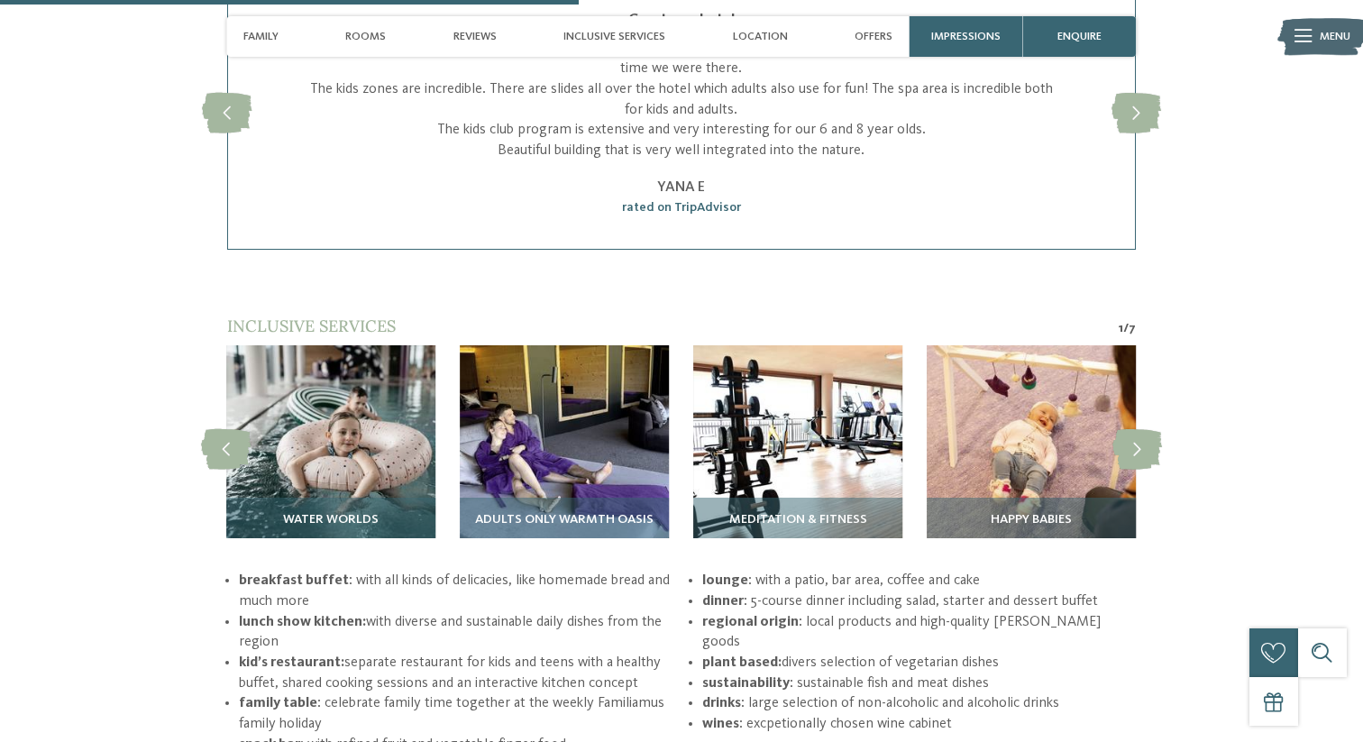
scroll to position [2460, 0]
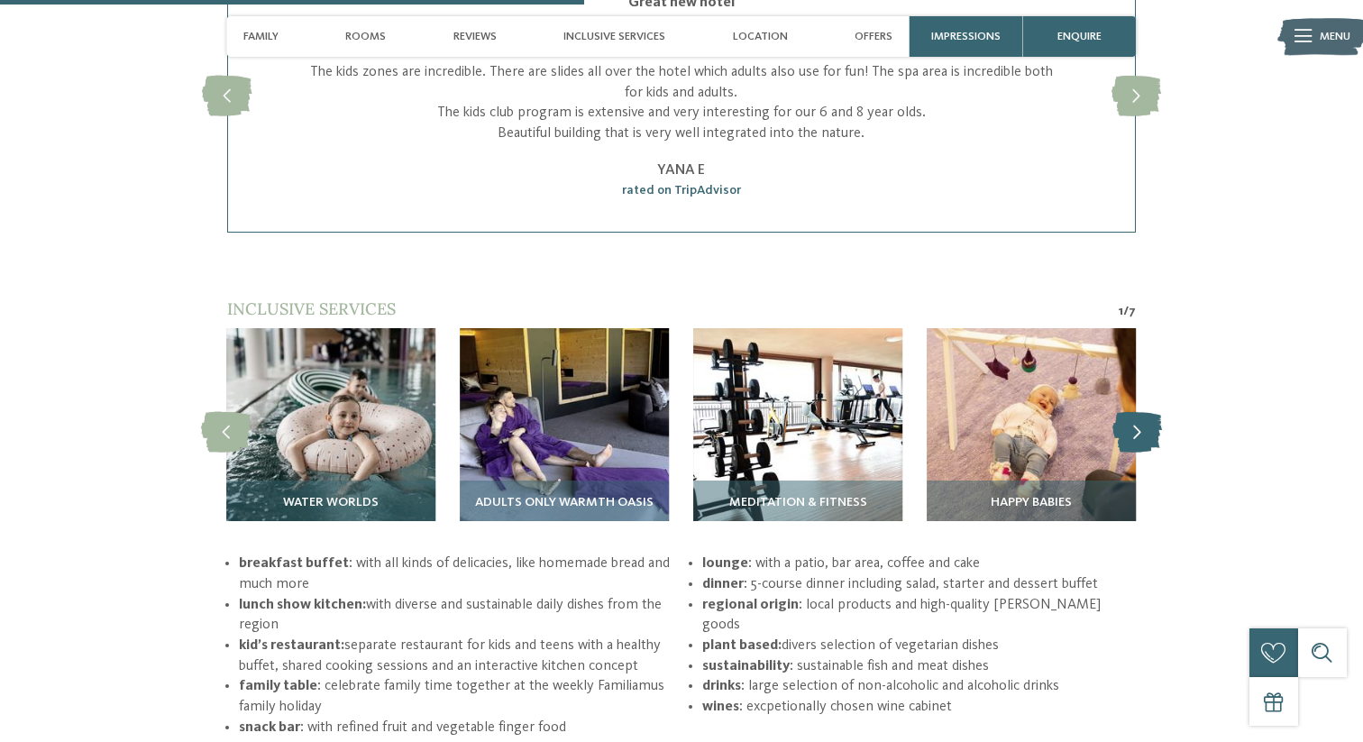
click at [1138, 413] on icon at bounding box center [1137, 433] width 50 height 41
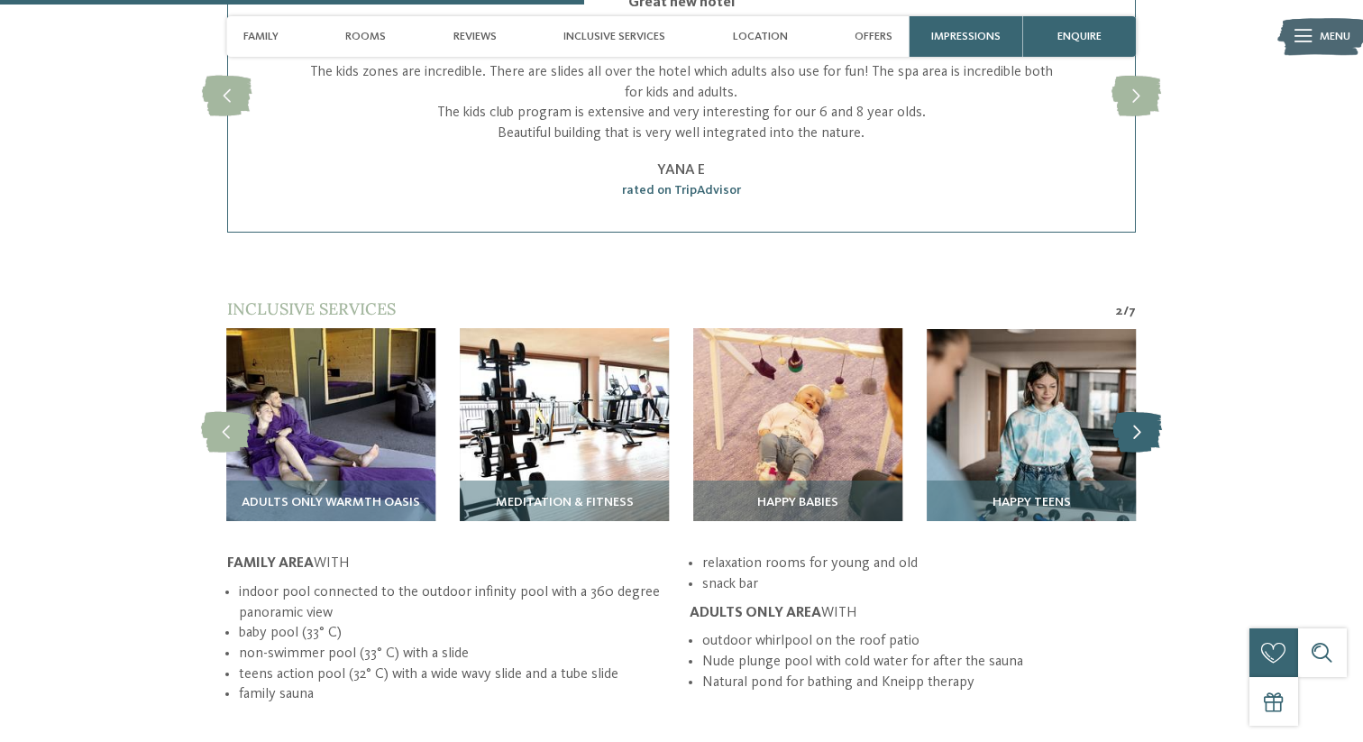
click at [1138, 413] on icon at bounding box center [1137, 433] width 50 height 41
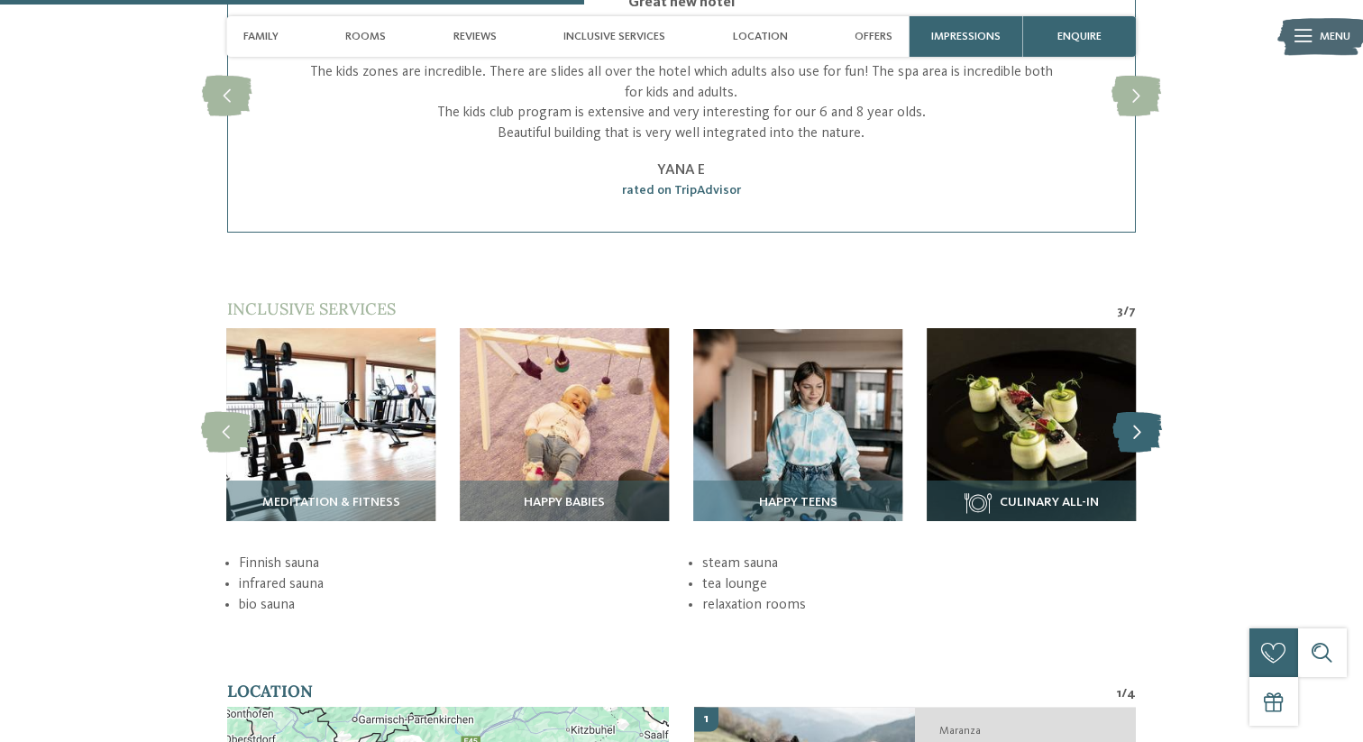
click at [1138, 413] on icon at bounding box center [1137, 433] width 50 height 41
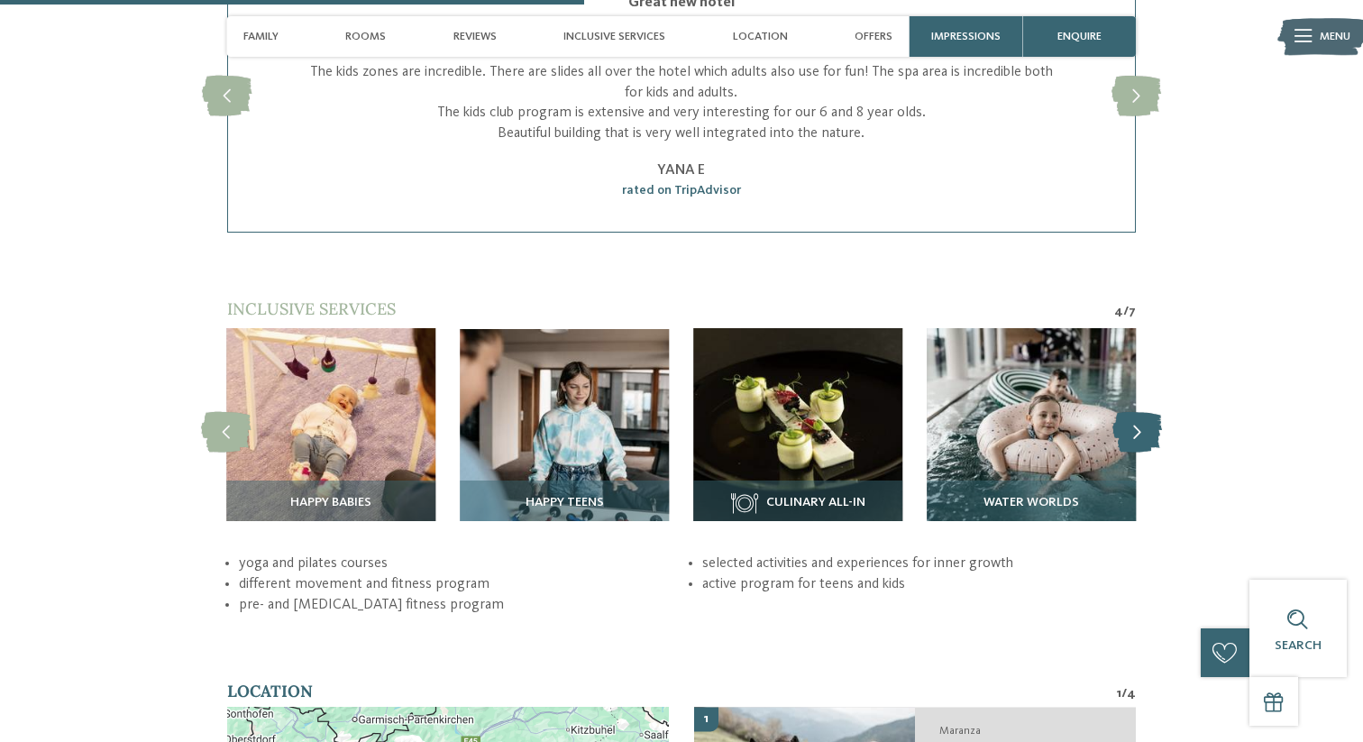
click at [1138, 413] on icon at bounding box center [1137, 433] width 50 height 41
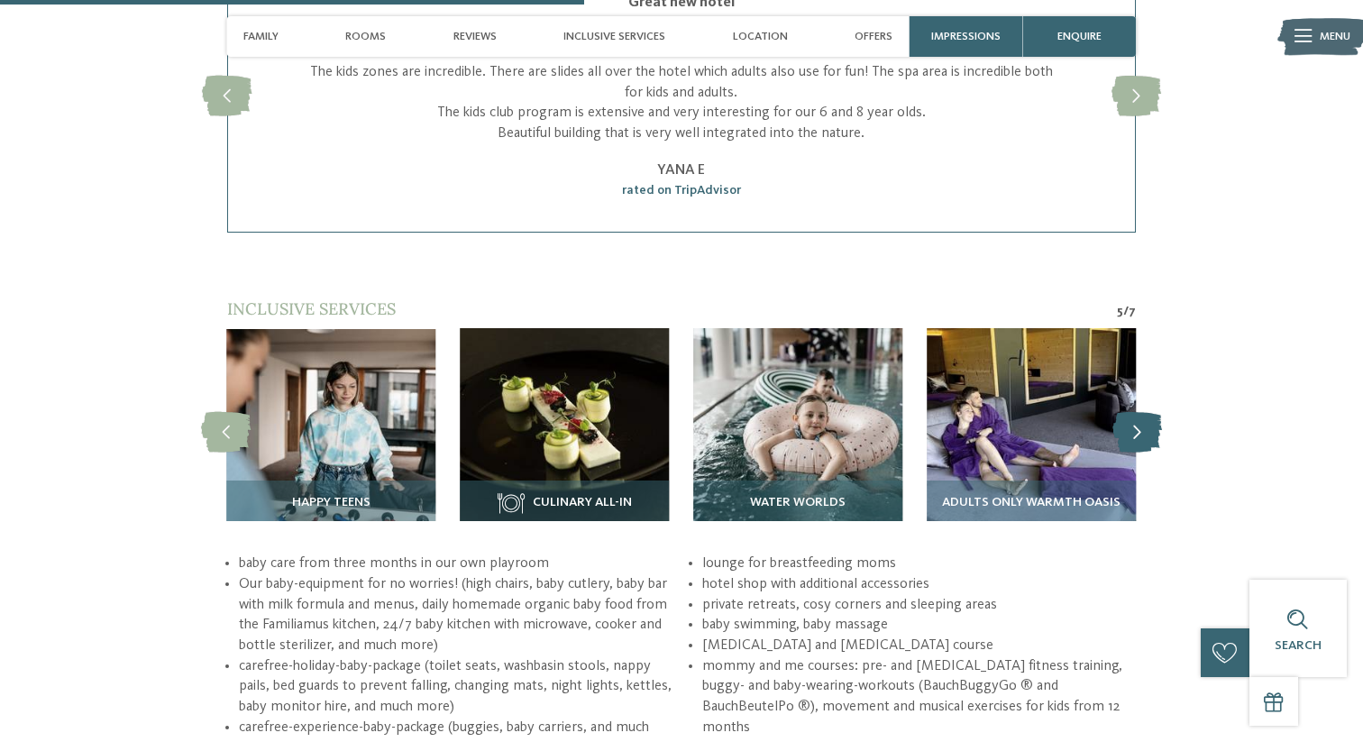
click at [1138, 413] on icon at bounding box center [1137, 433] width 50 height 41
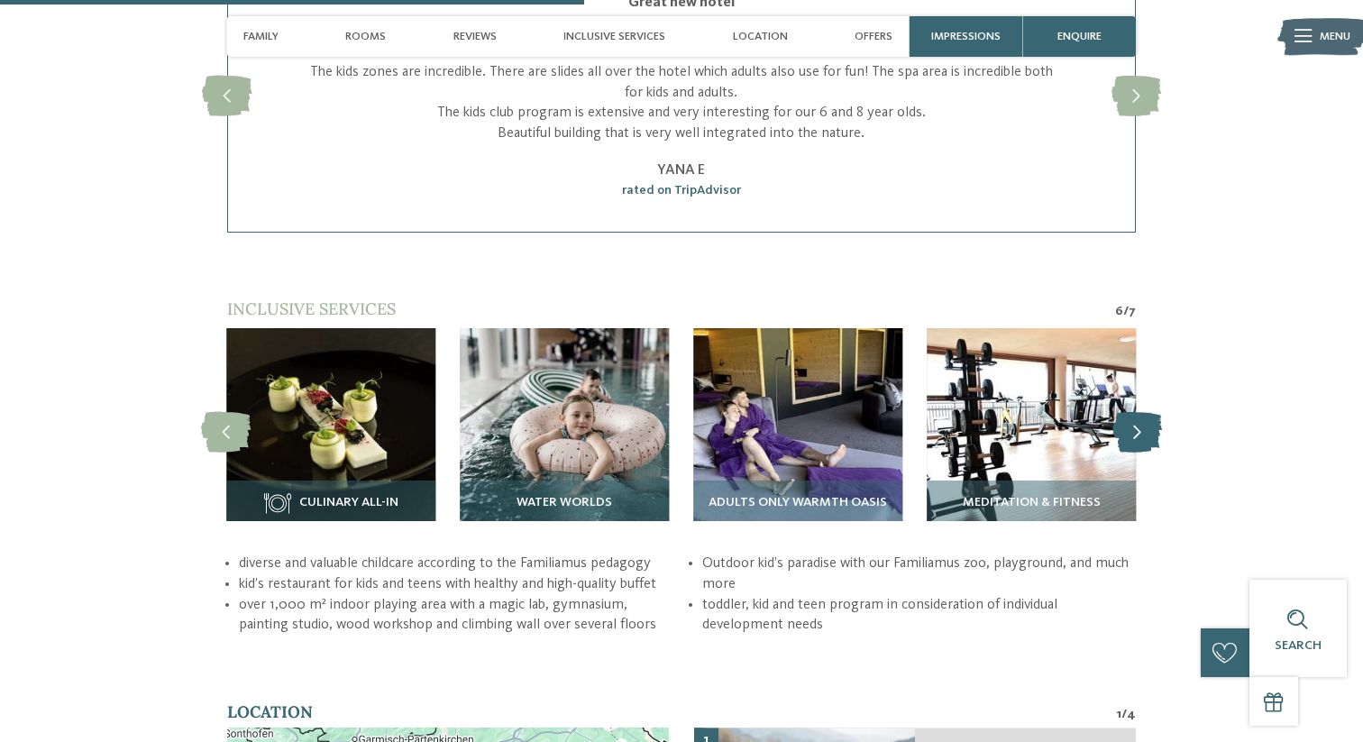
click at [1138, 413] on icon at bounding box center [1137, 433] width 50 height 41
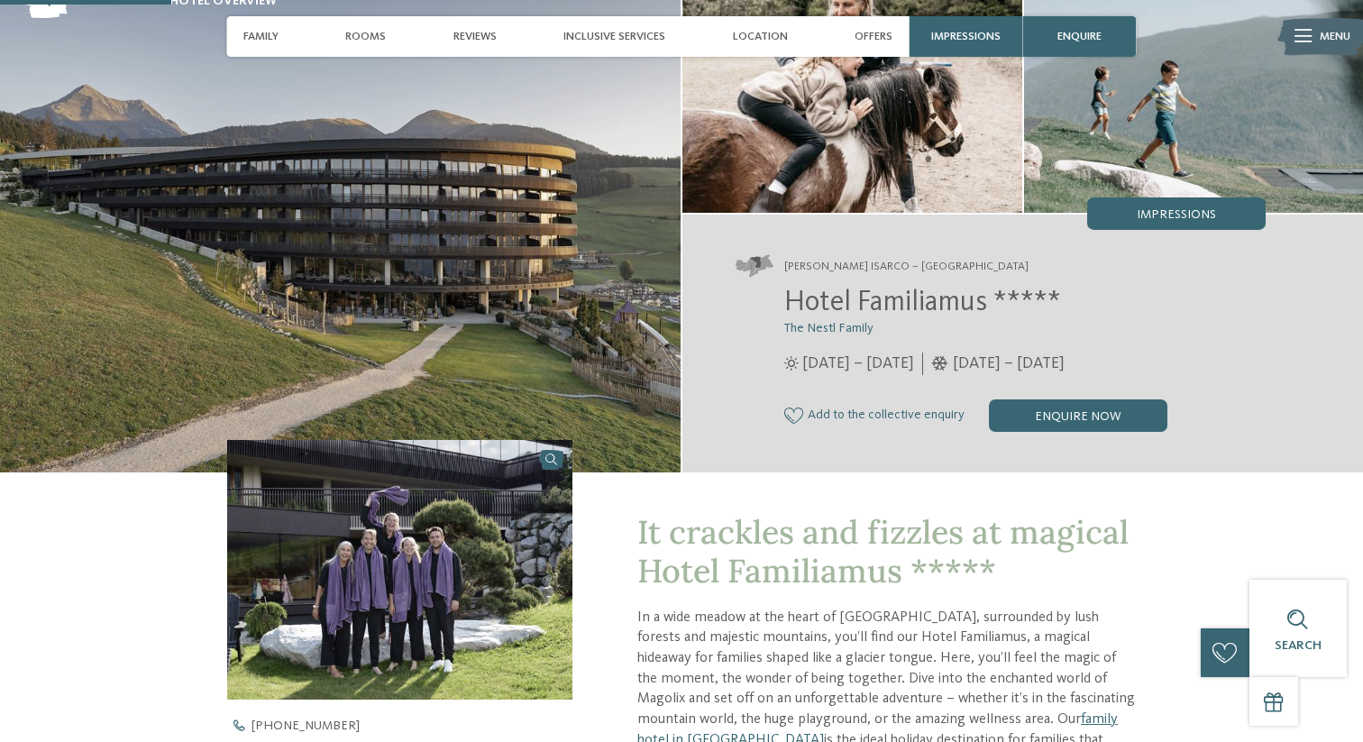
scroll to position [0, 0]
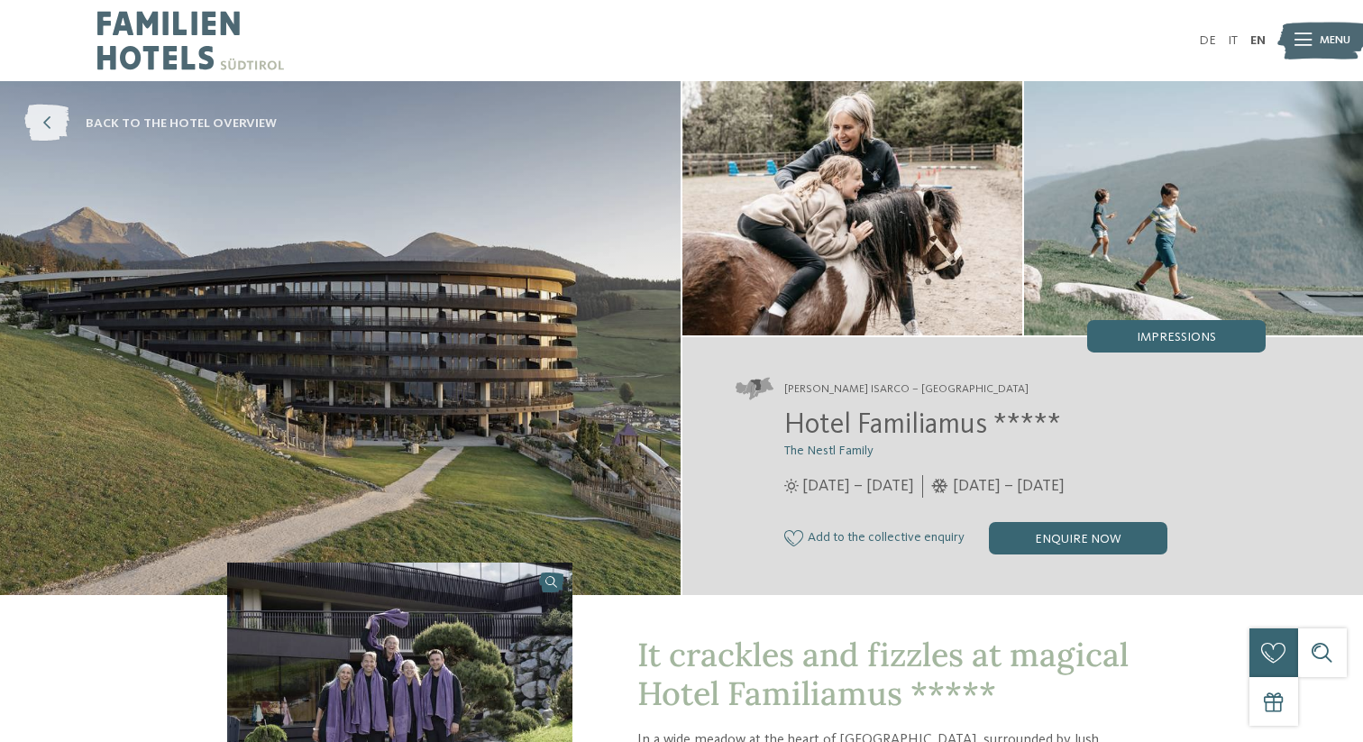
click at [101, 129] on span "back to the hotel overview" at bounding box center [181, 123] width 191 height 18
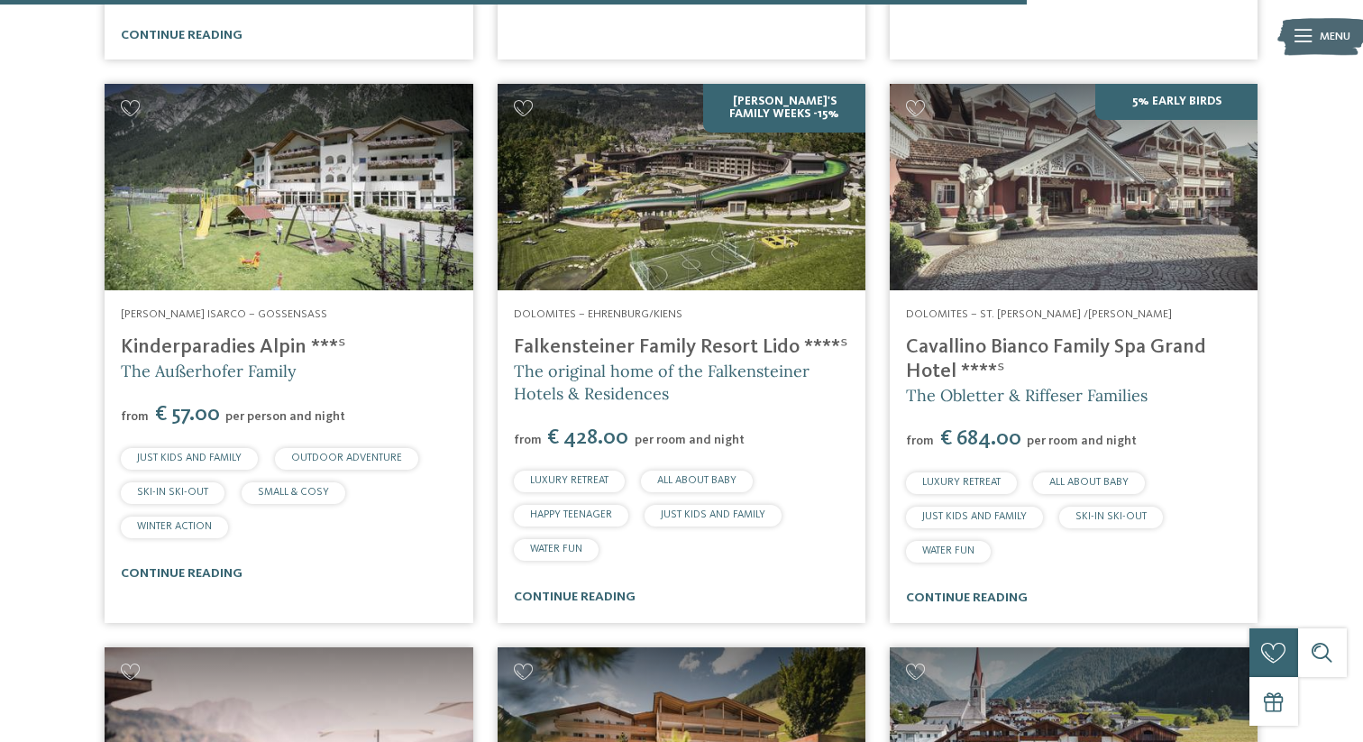
scroll to position [4228, 0]
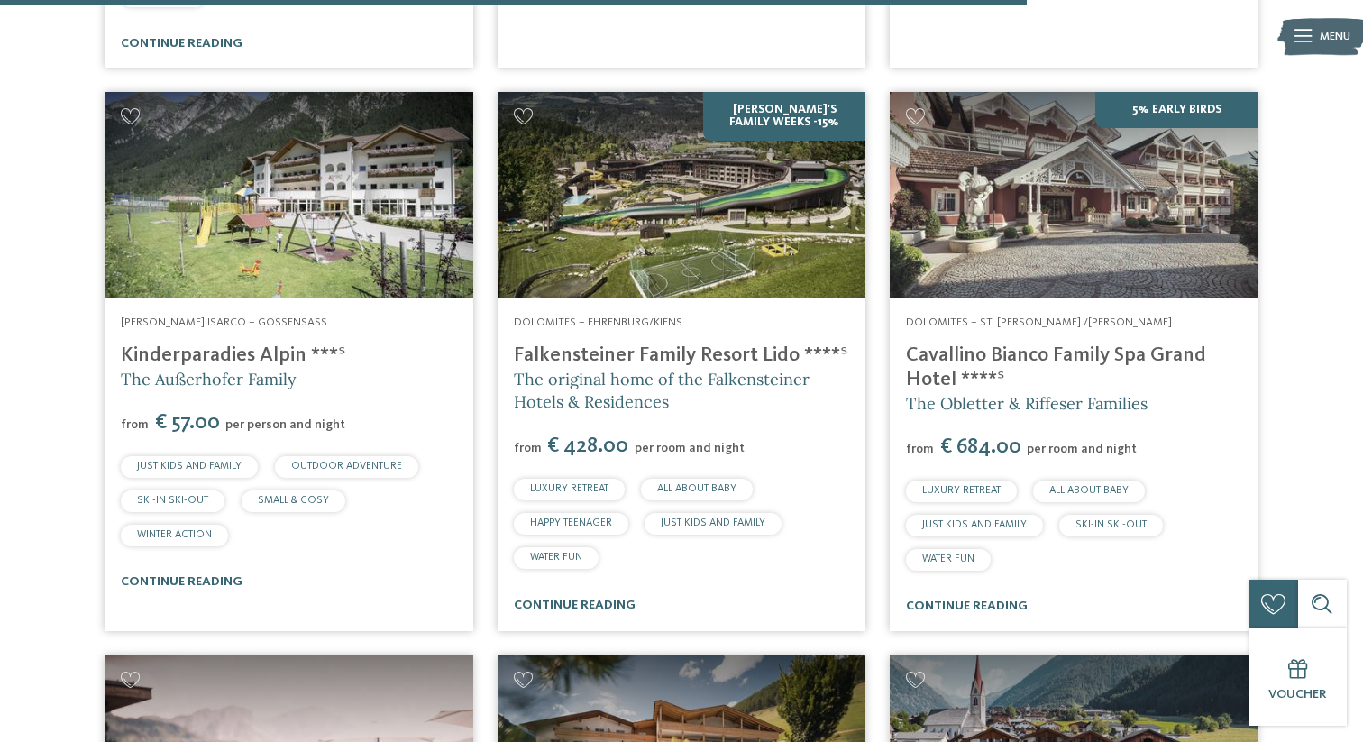
click at [747, 189] on img at bounding box center [682, 195] width 368 height 207
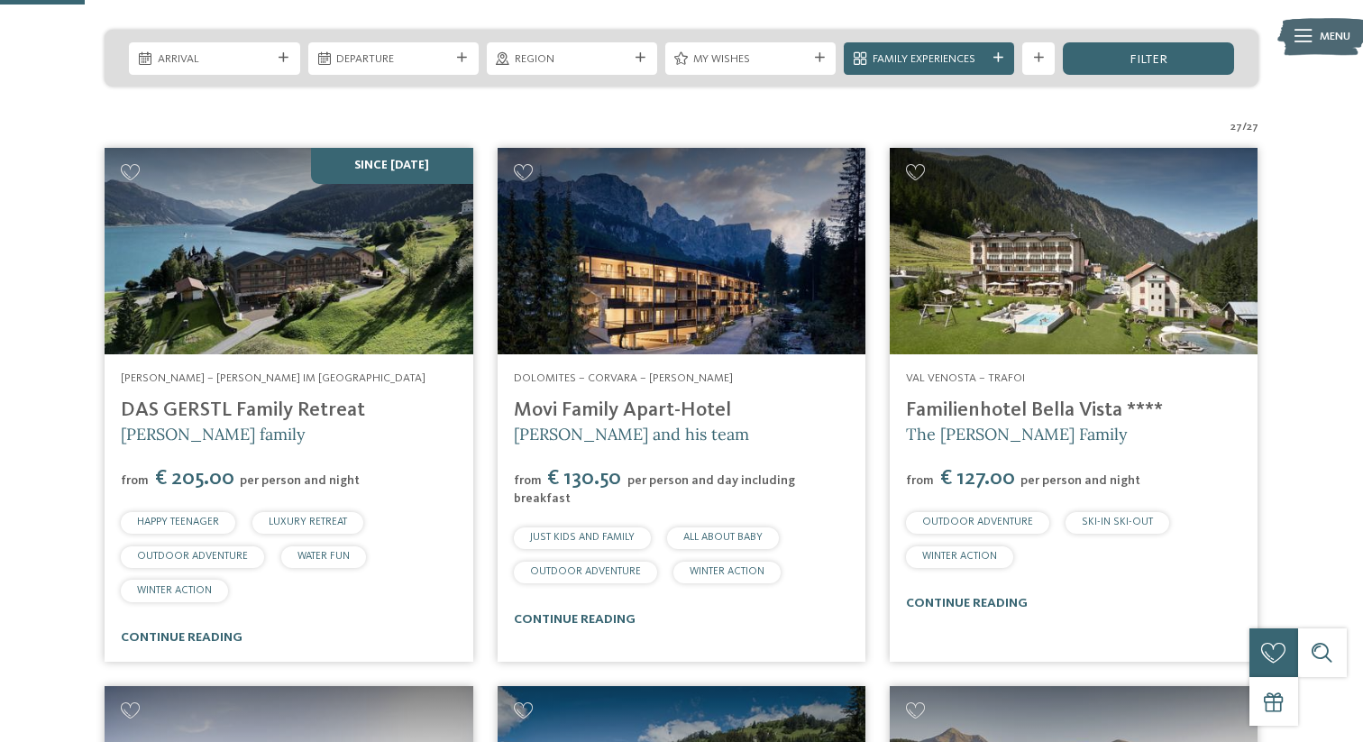
scroll to position [399, 0]
